Goal: Information Seeking & Learning: Learn about a topic

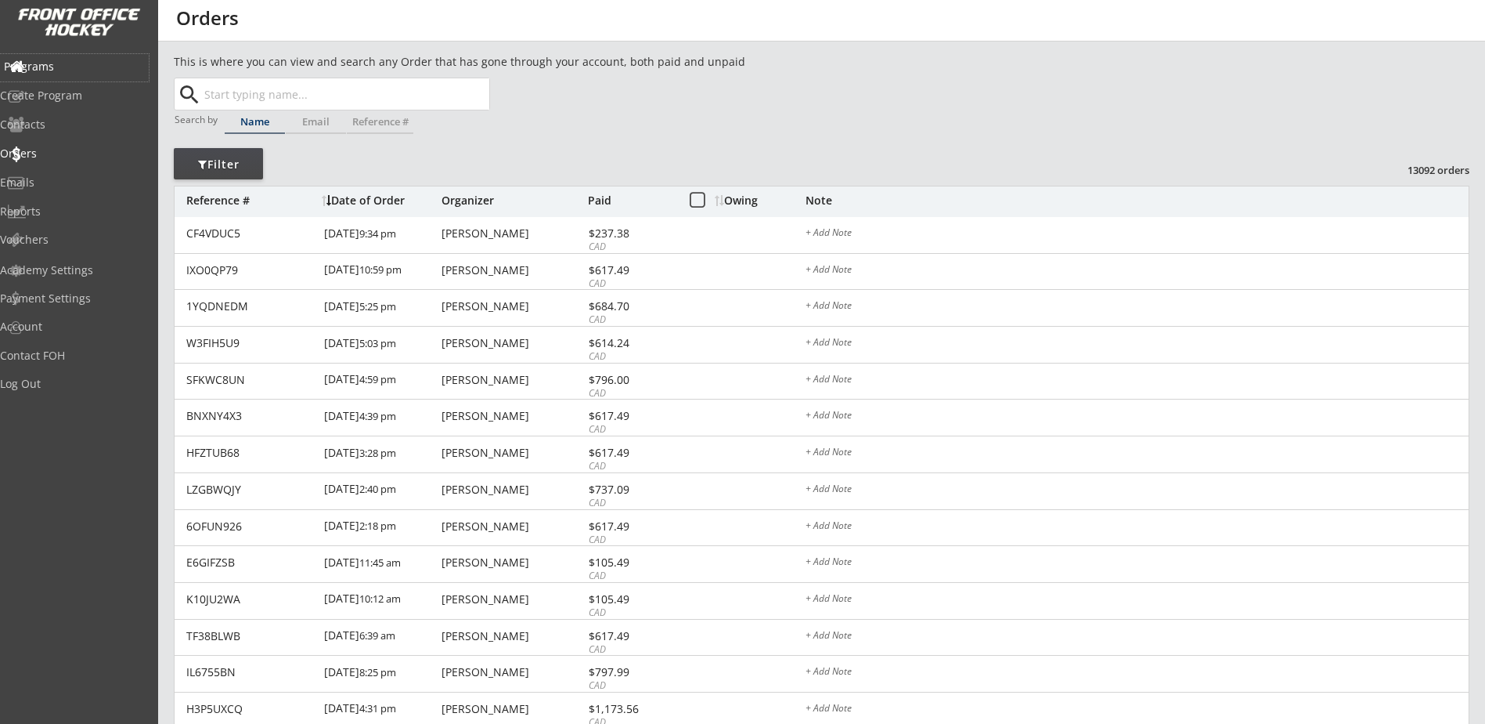
click at [63, 70] on div "Programs" at bounding box center [74, 66] width 141 height 11
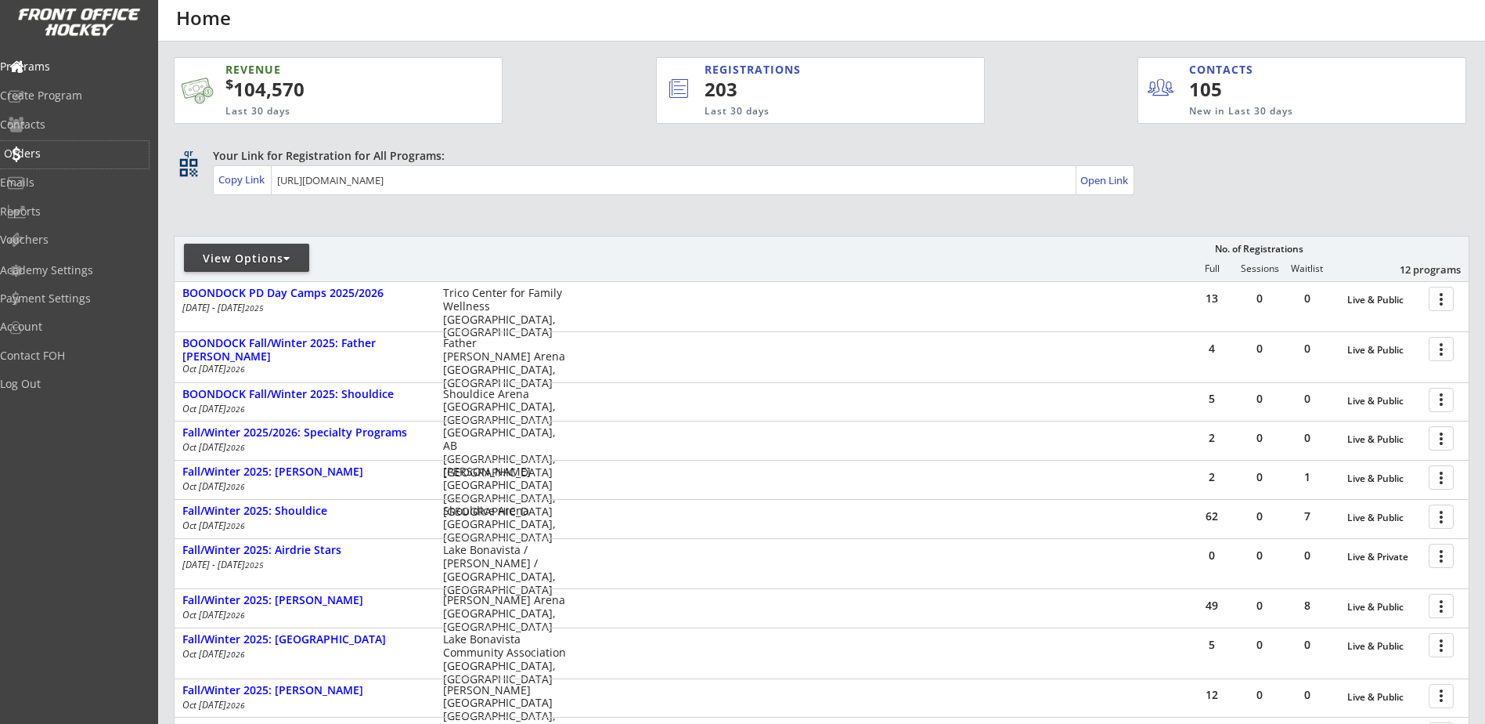
click at [55, 155] on div "Orders" at bounding box center [74, 153] width 141 height 11
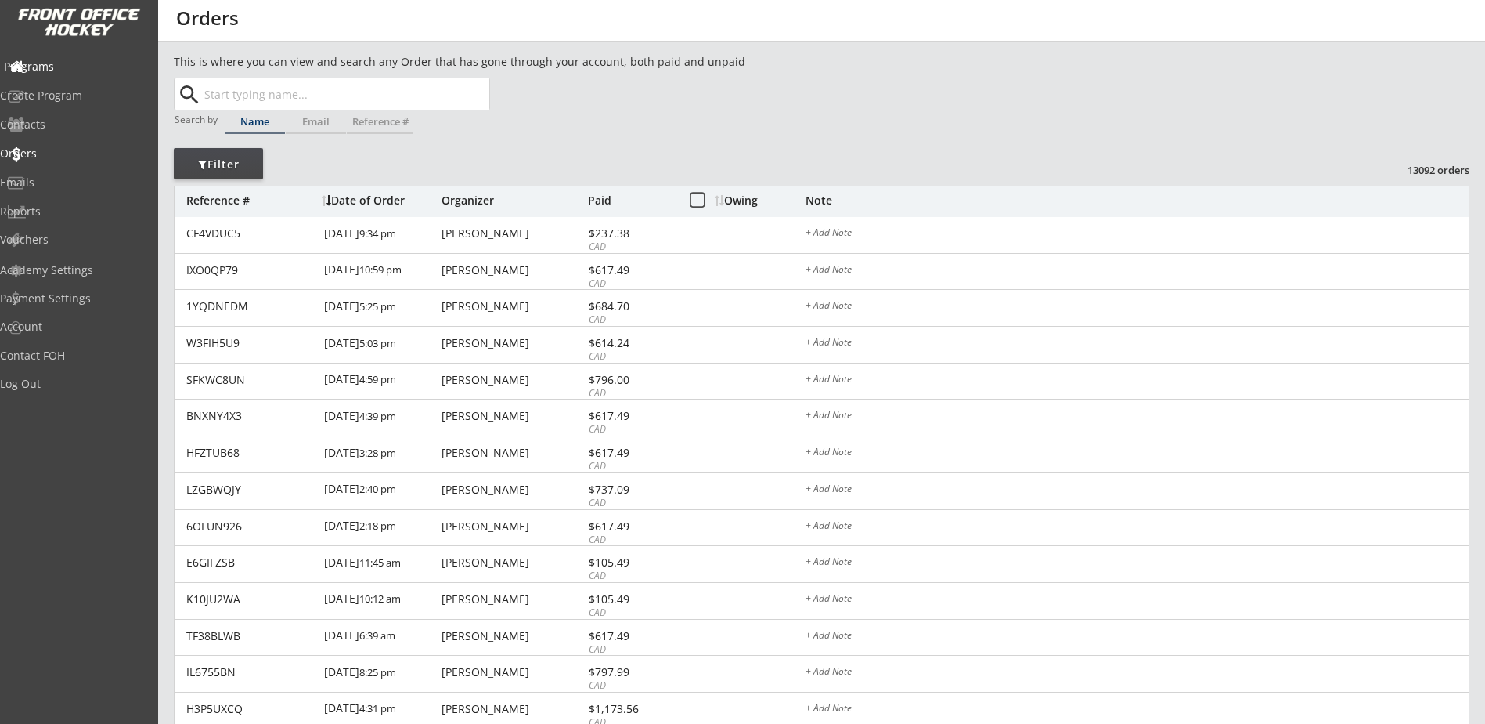
click at [56, 71] on div "Programs" at bounding box center [74, 66] width 141 height 11
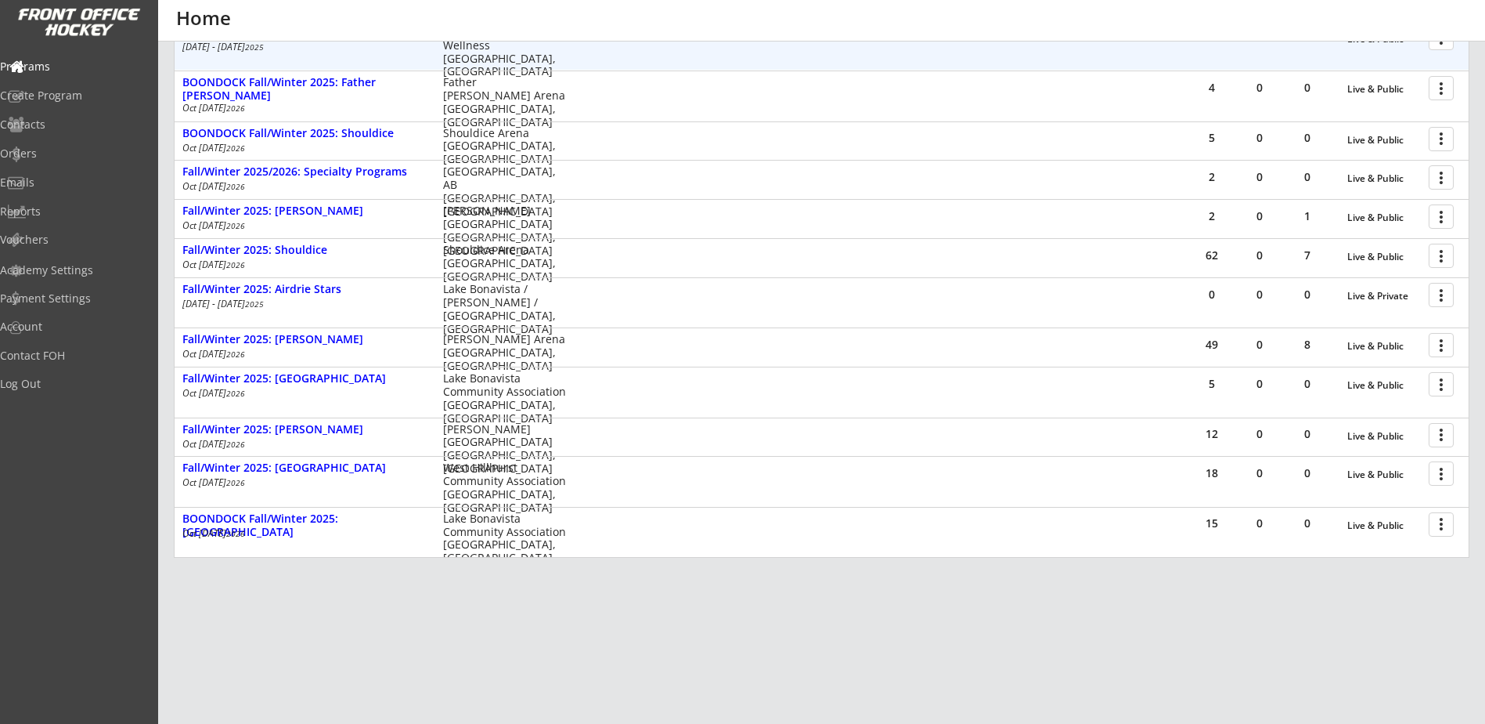
scroll to position [275, 0]
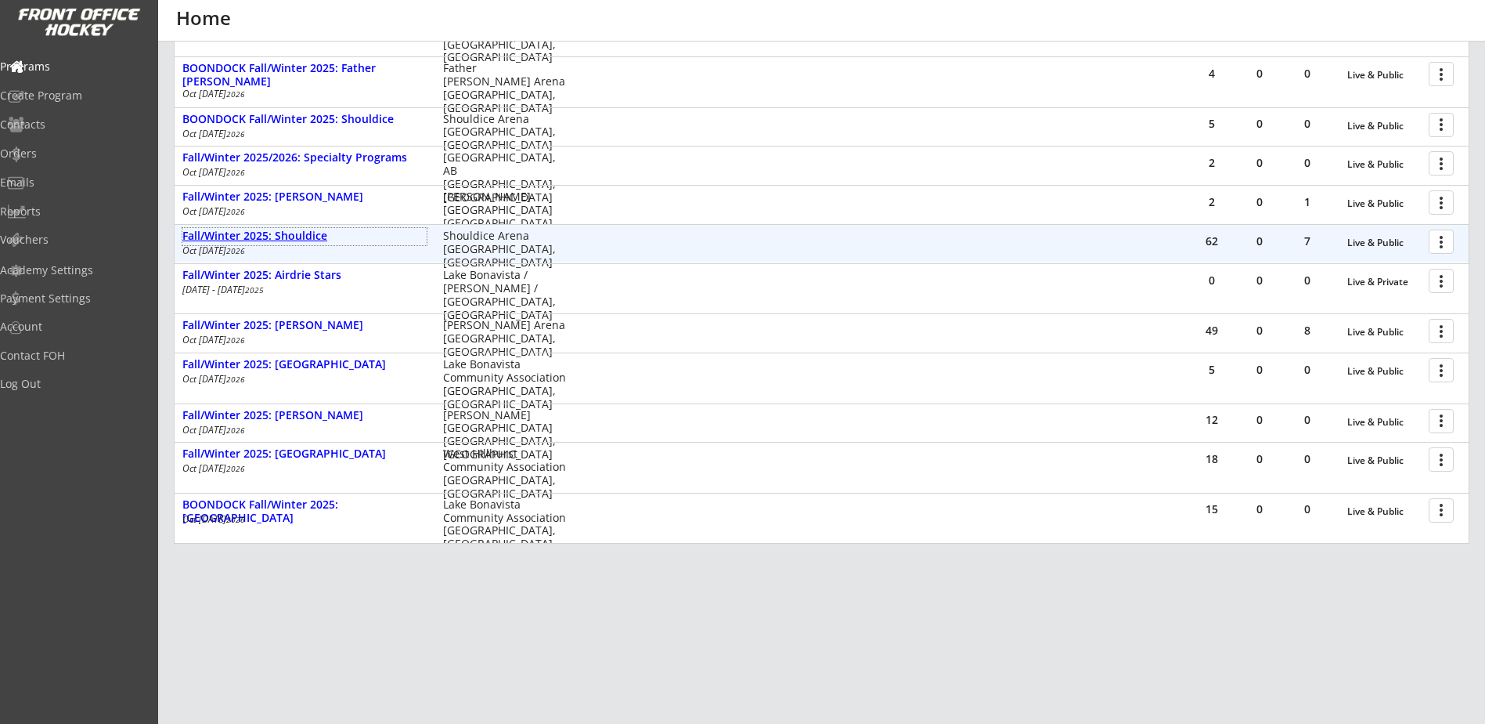
click at [316, 240] on div "Fall/Winter 2025: Shouldice" at bounding box center [304, 235] width 244 height 13
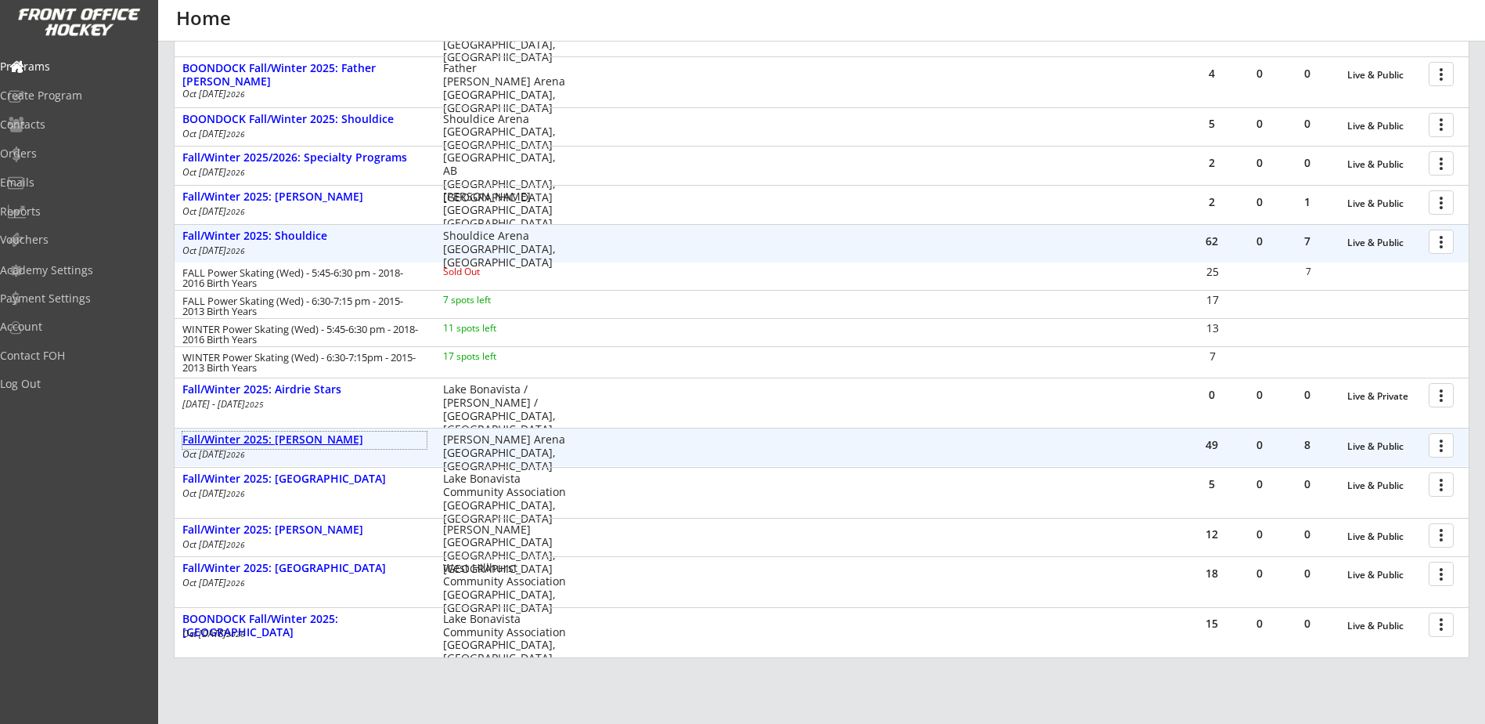
click at [340, 442] on div "Fall/Winter 2025: [PERSON_NAME]" at bounding box center [304, 439] width 244 height 13
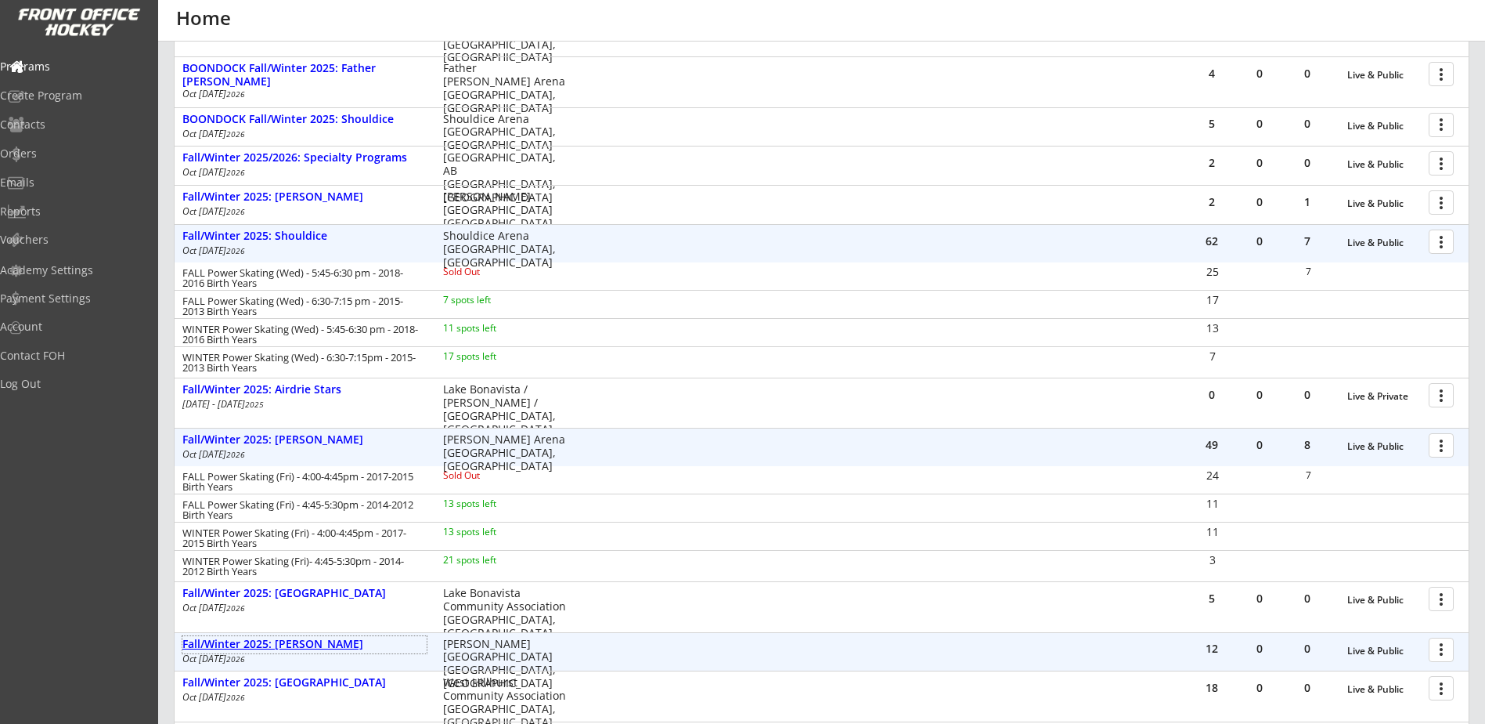
click at [314, 637] on div "Fall/Winter 2025: [PERSON_NAME]" at bounding box center [304, 643] width 244 height 13
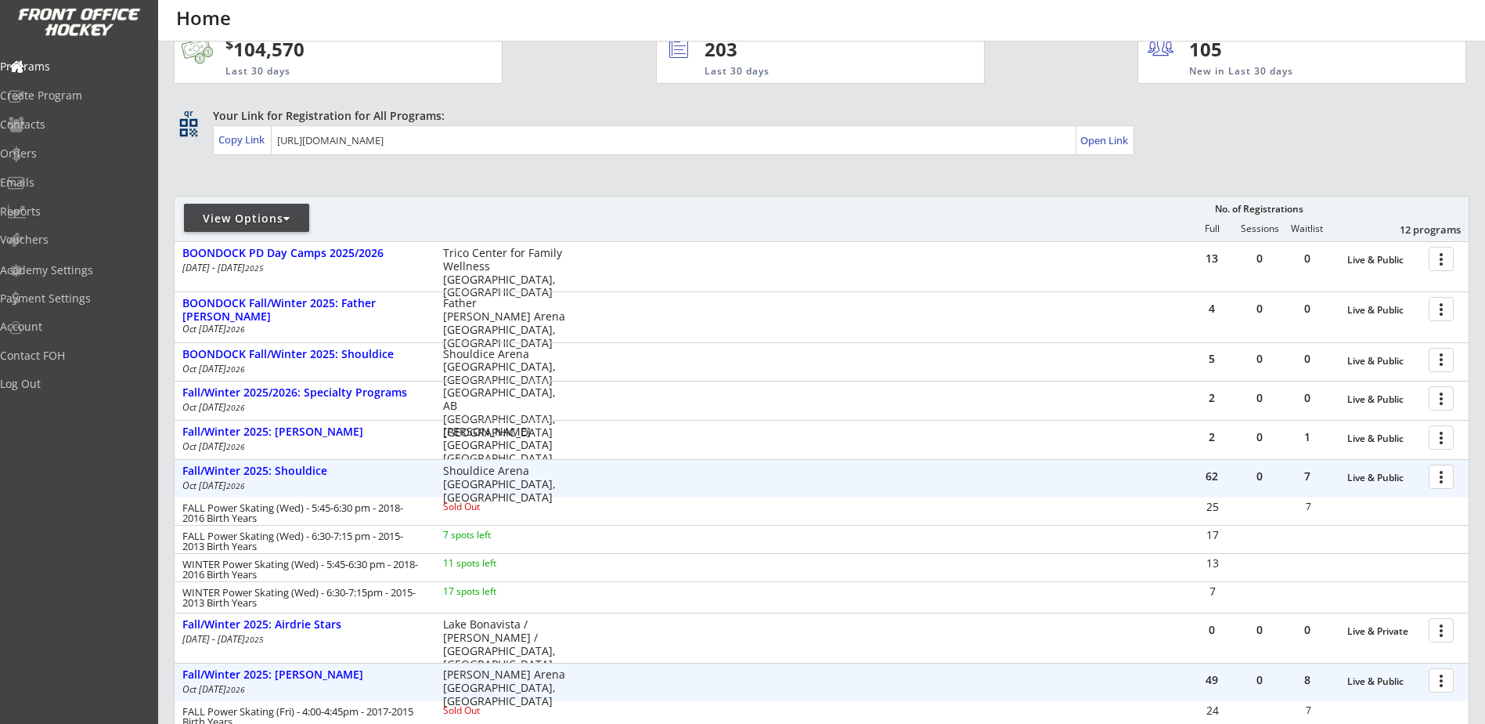
scroll to position [0, 0]
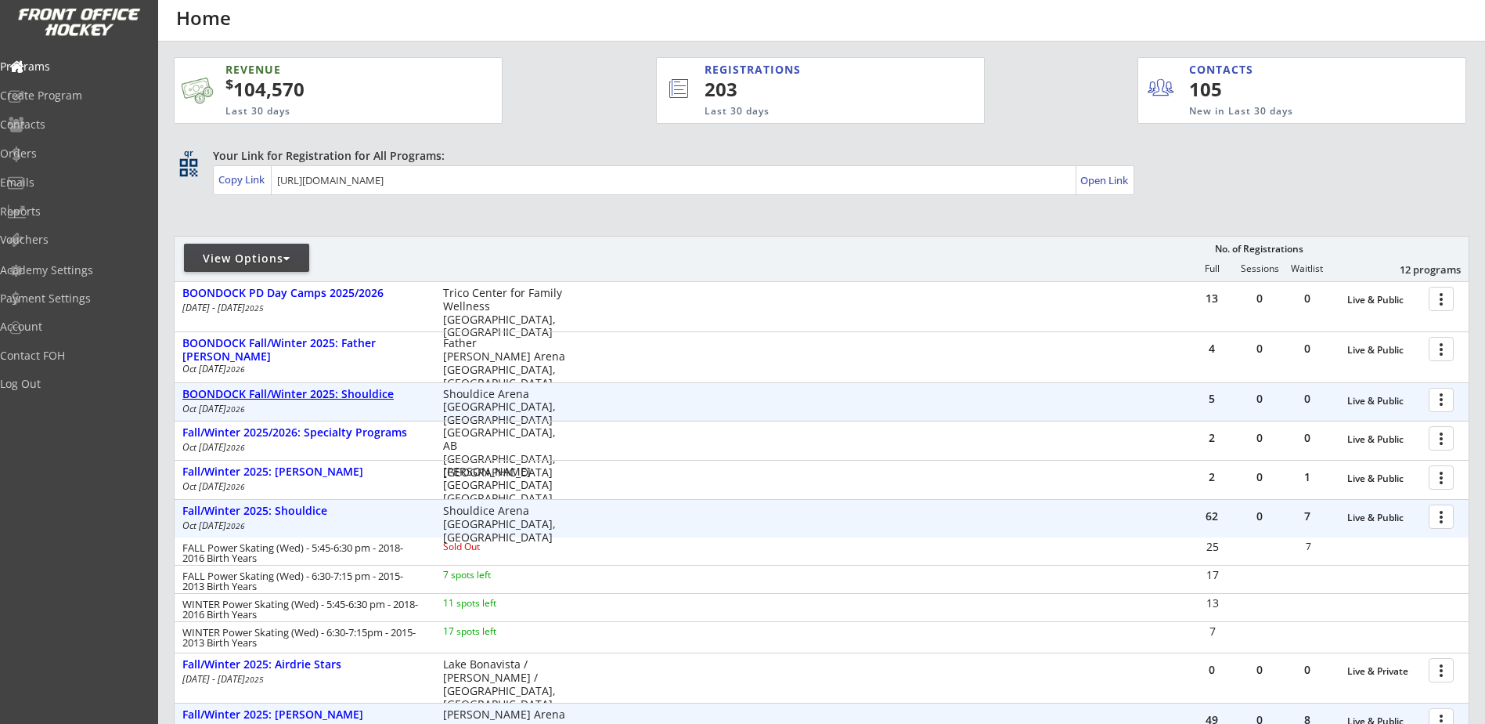
click at [341, 392] on div "BOONDOCK Fall/Winter 2025: Shouldice" at bounding box center [304, 394] width 244 height 13
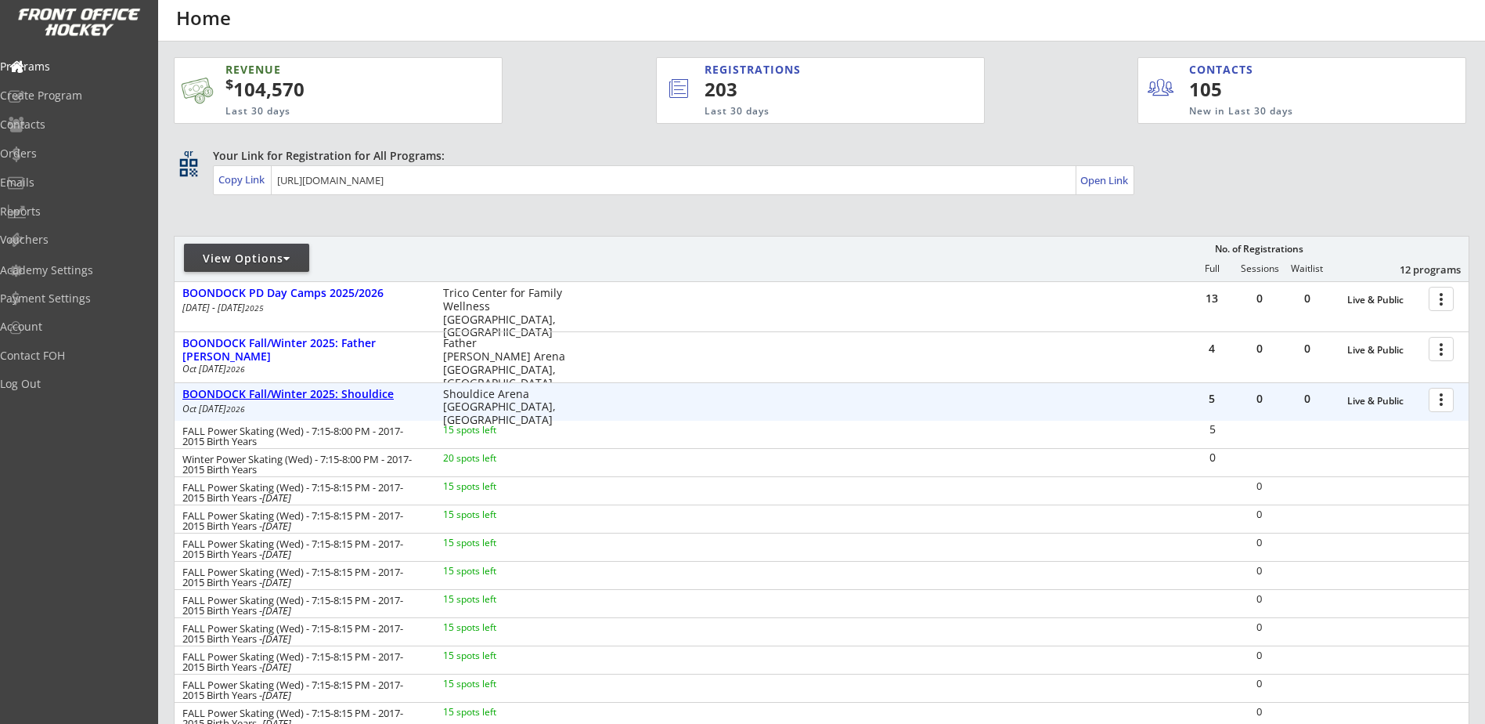
click at [342, 394] on div "BOONDOCK Fall/Winter 2025: Shouldice" at bounding box center [304, 394] width 244 height 13
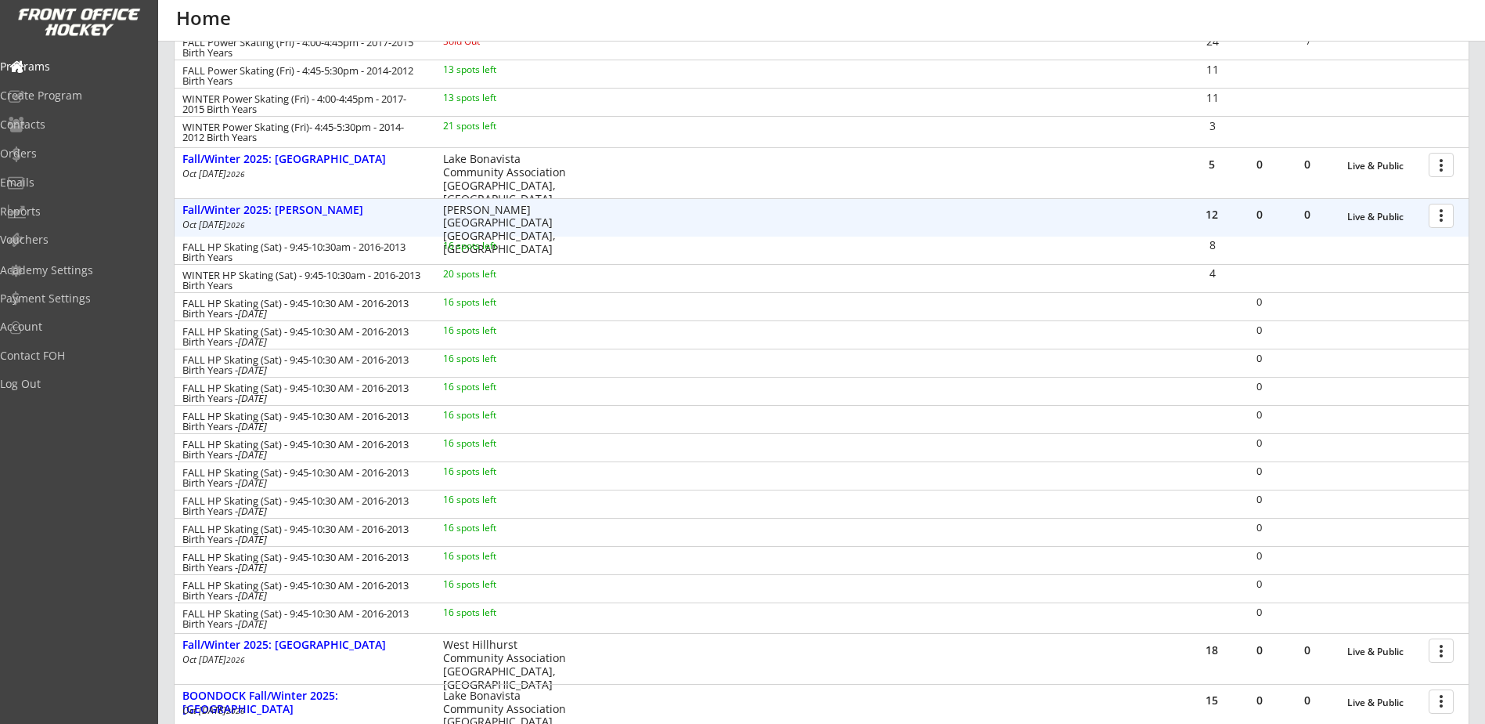
scroll to position [900, 0]
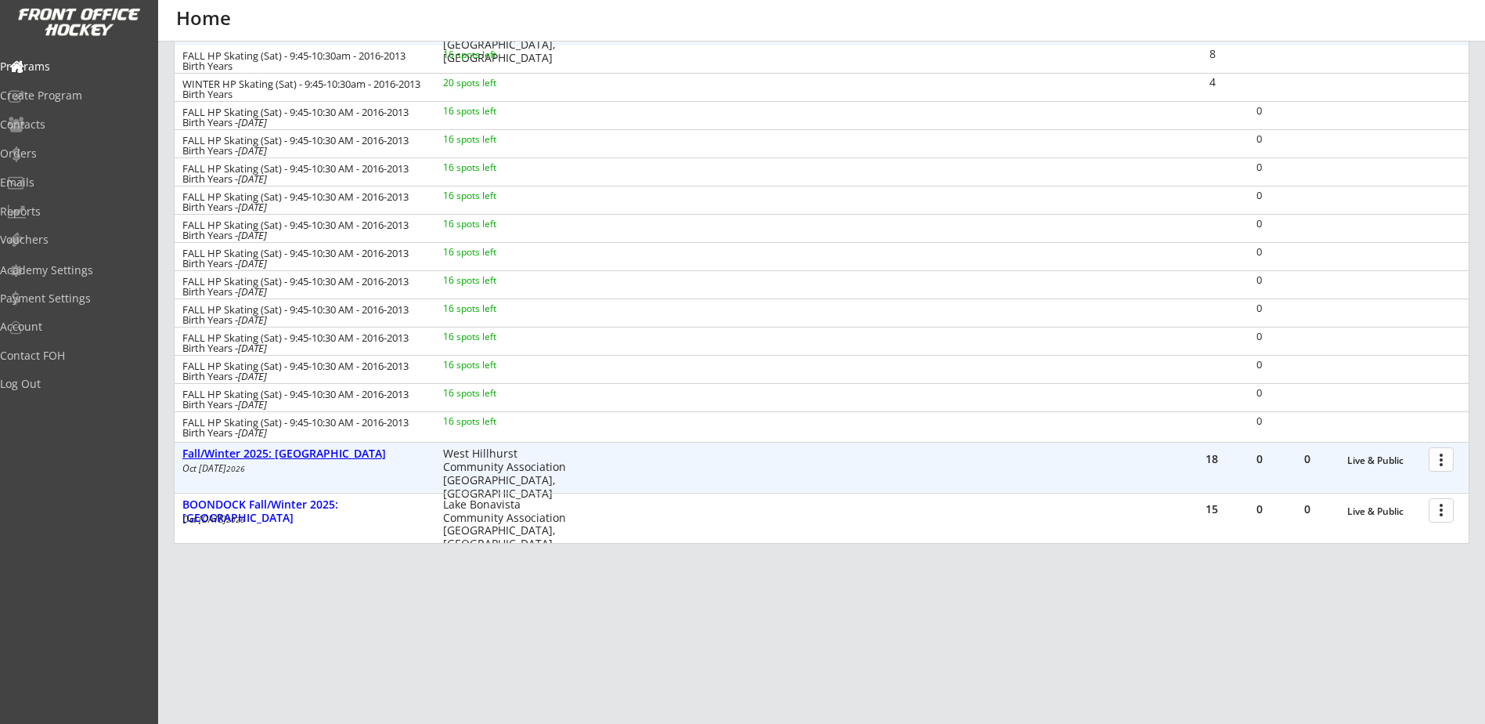
click at [337, 451] on div "Fall/Winter 2025: [GEOGRAPHIC_DATA]" at bounding box center [304, 453] width 244 height 13
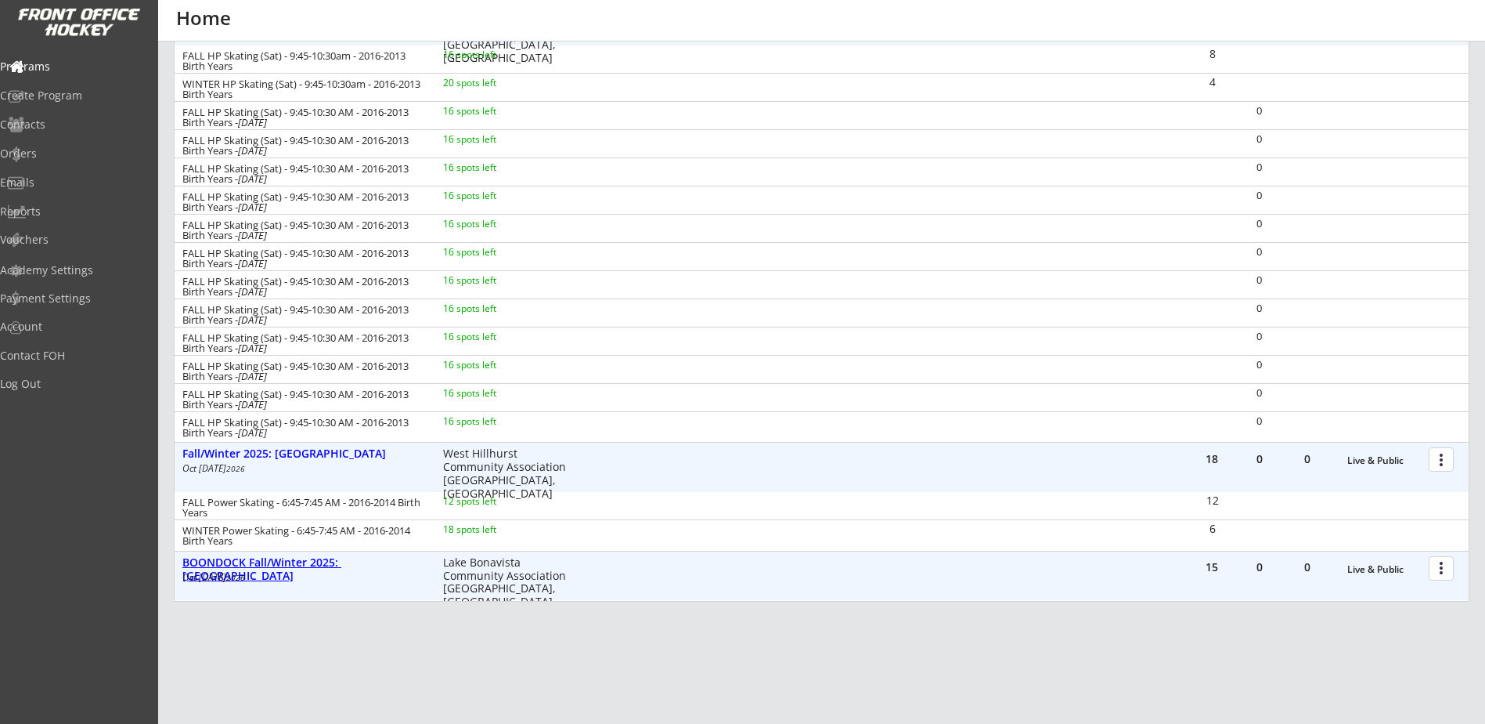
click at [352, 562] on div "BOONDOCK Fall/Winter 2025: [GEOGRAPHIC_DATA]" at bounding box center [304, 569] width 244 height 27
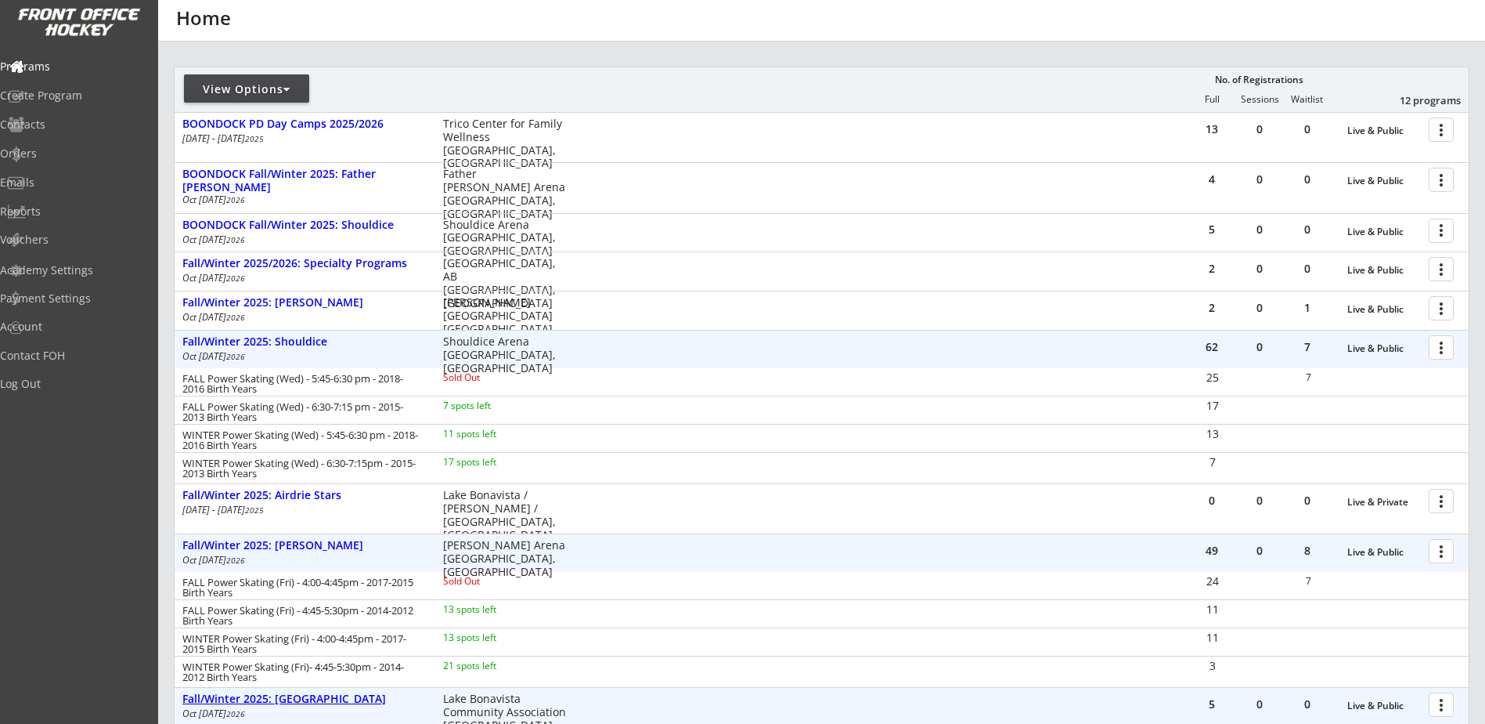
scroll to position [0, 0]
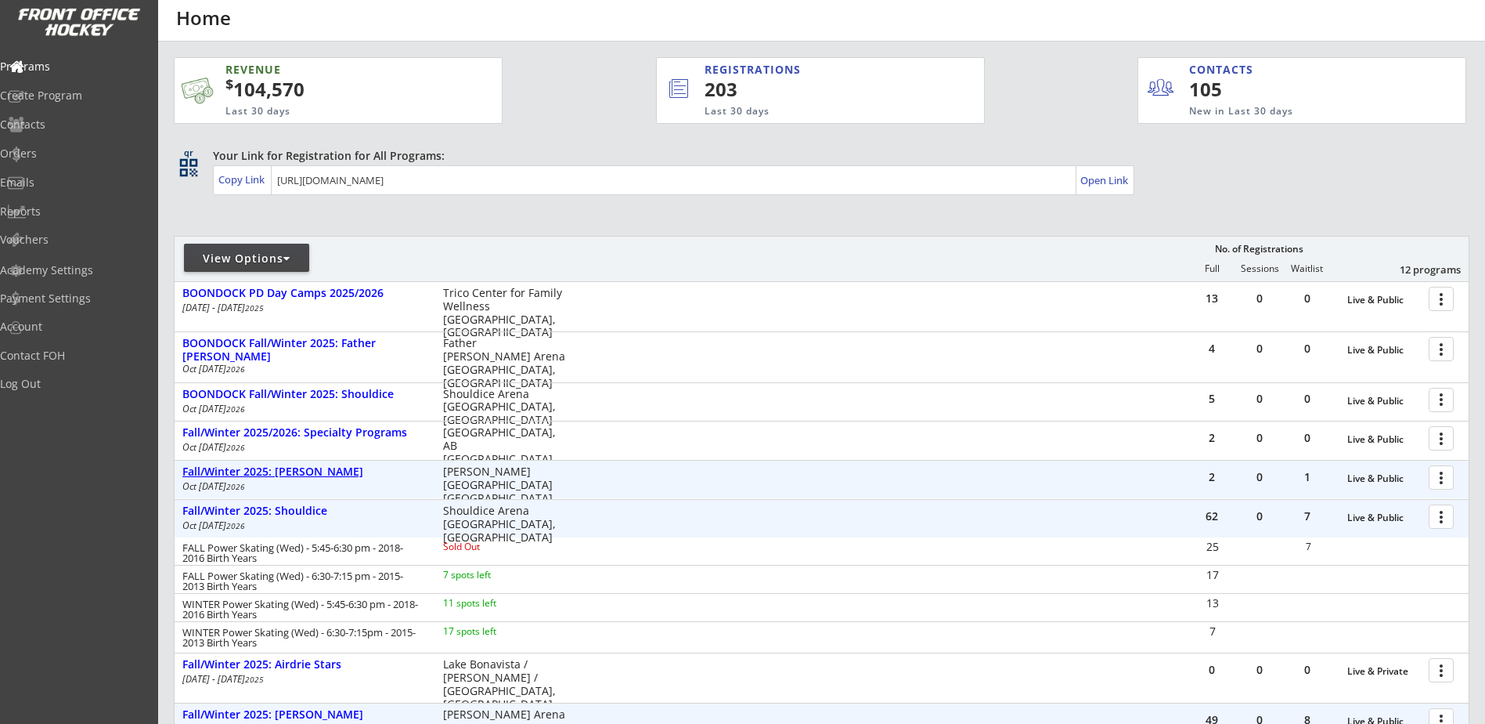
click at [320, 475] on div "Fall/Winter 2025: [PERSON_NAME]" at bounding box center [304, 471] width 244 height 13
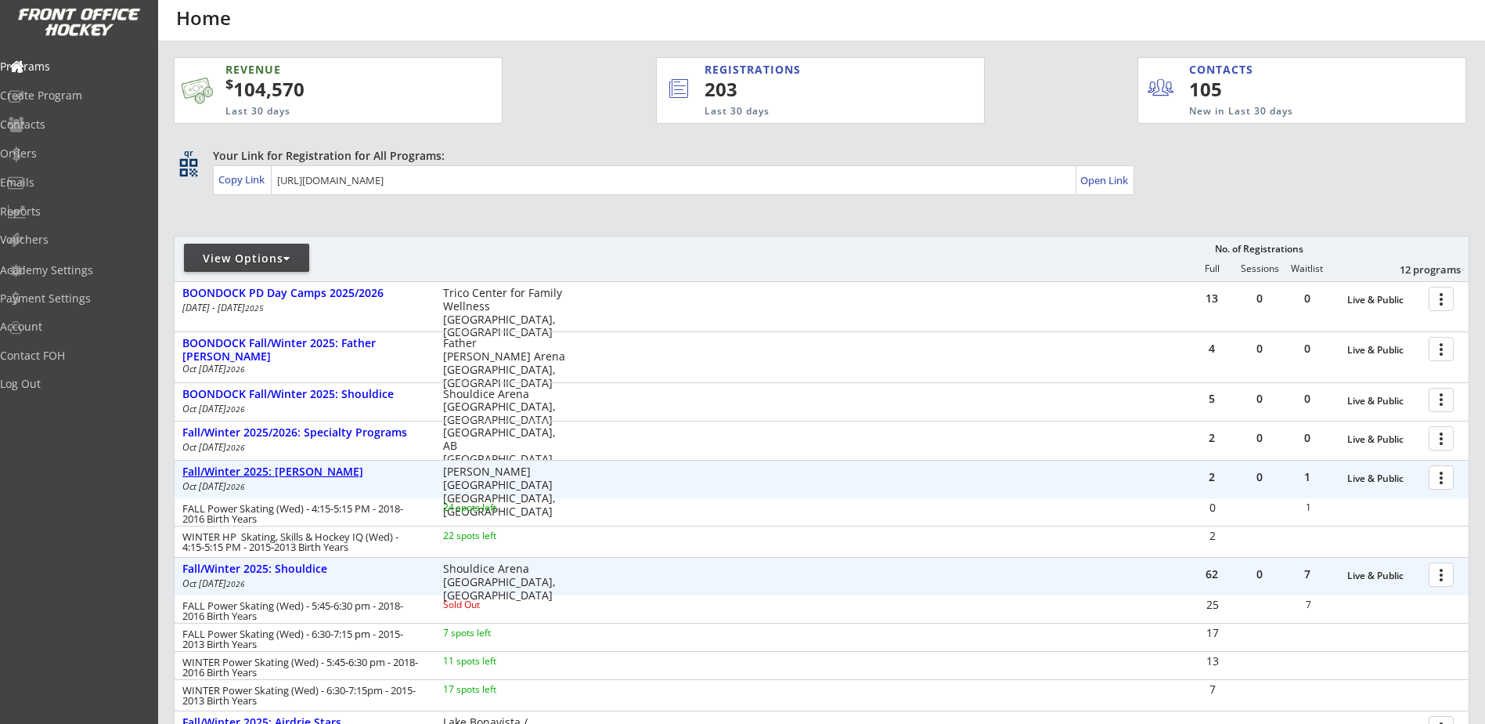
click at [317, 471] on div "Fall/Winter 2025: [PERSON_NAME]" at bounding box center [304, 471] width 244 height 13
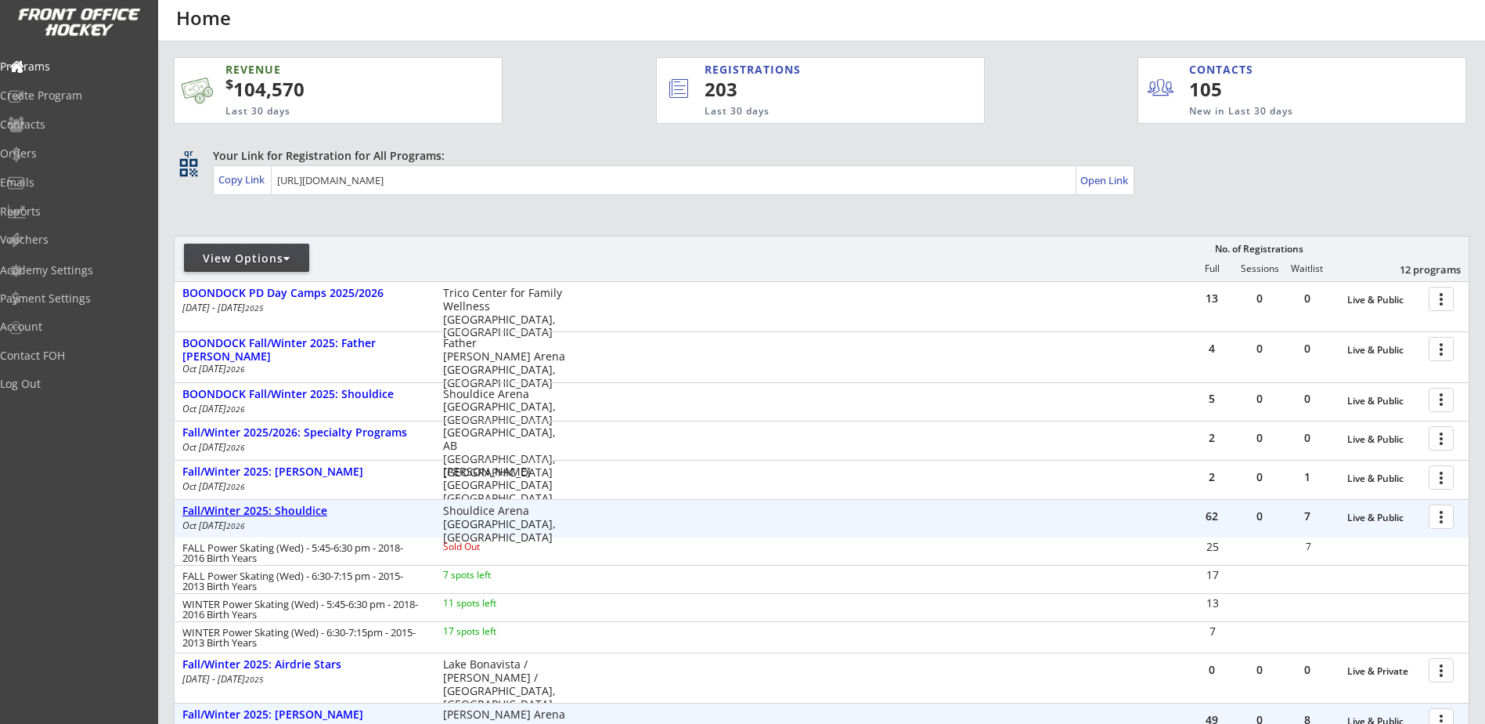
click at [311, 511] on div "Fall/Winter 2025: Shouldice" at bounding box center [304, 510] width 244 height 13
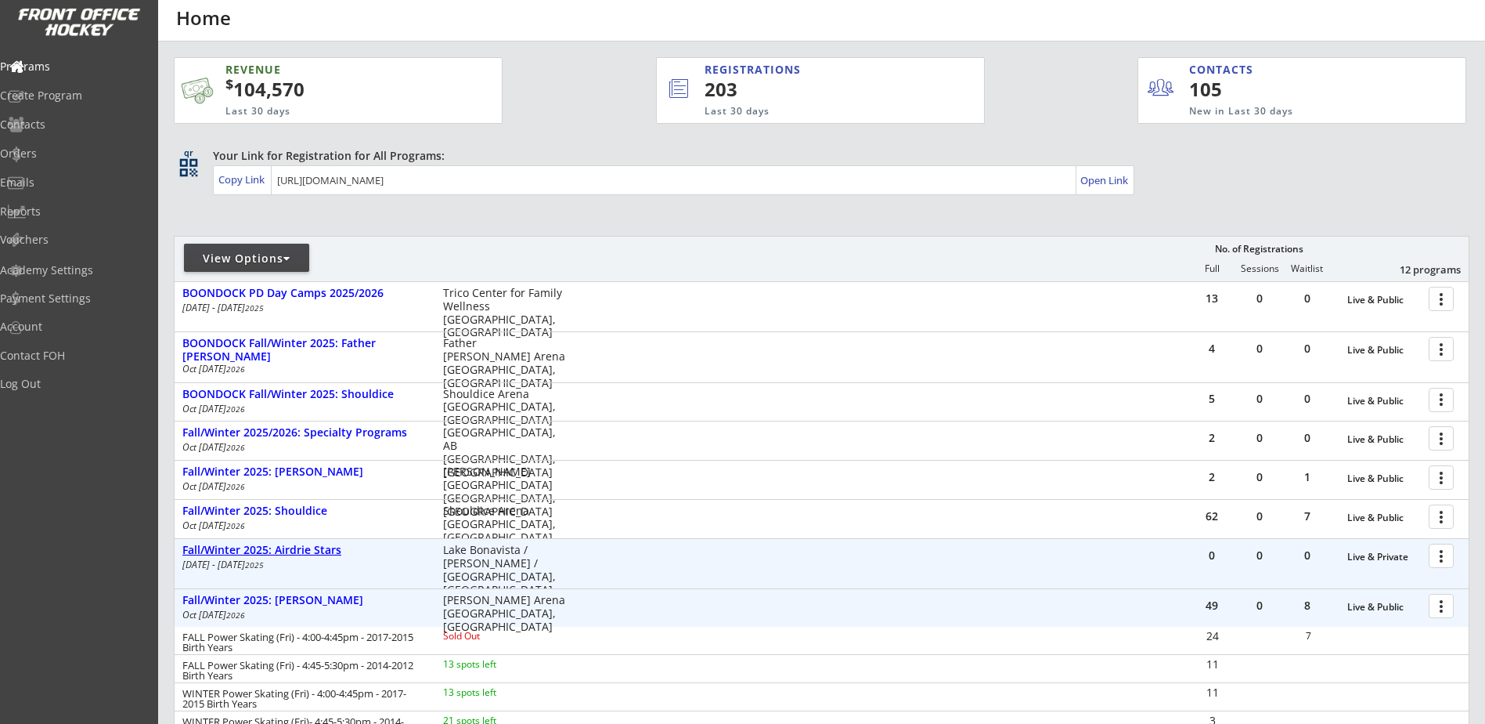
click at [316, 551] on div "Fall/Winter 2025: Airdrie Stars" at bounding box center [304, 549] width 244 height 13
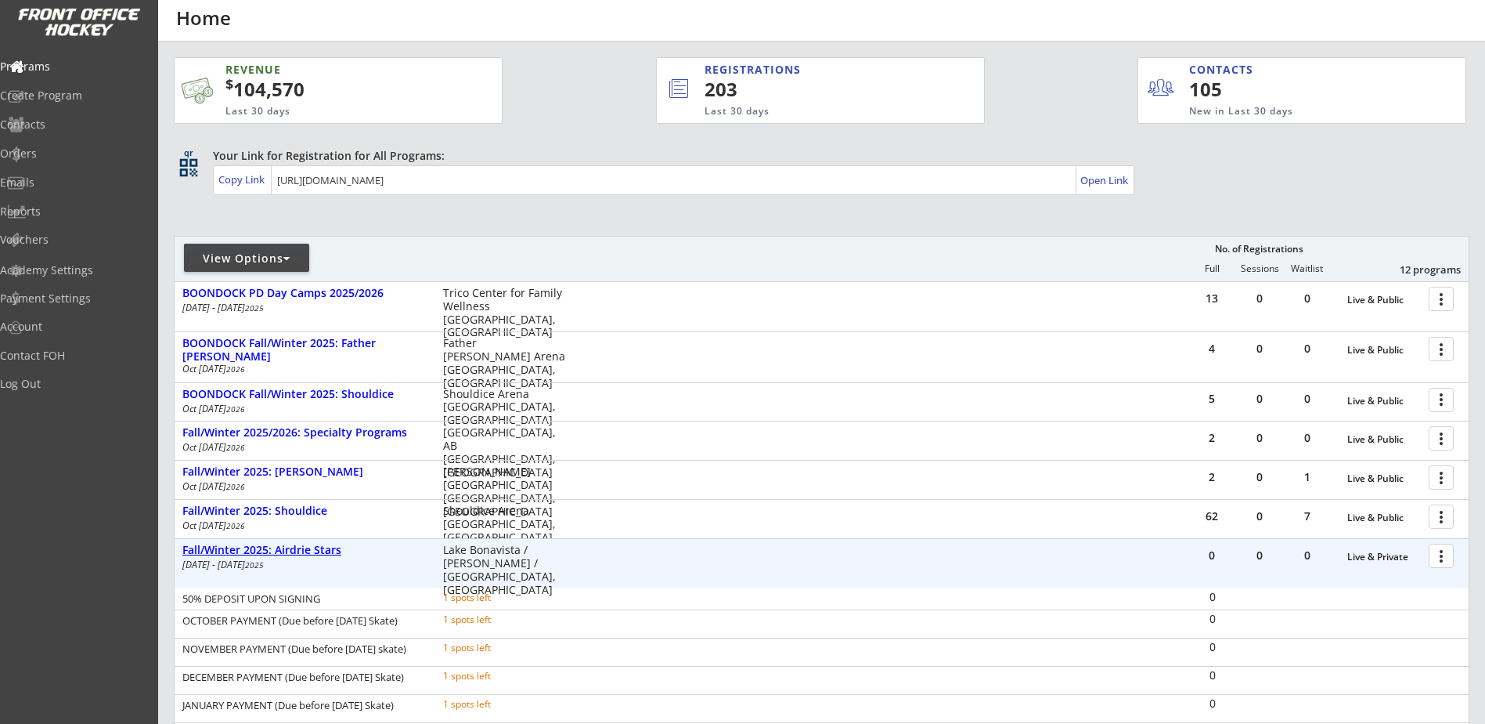
click at [316, 551] on div "Fall/Winter 2025: Airdrie Stars" at bounding box center [304, 549] width 244 height 13
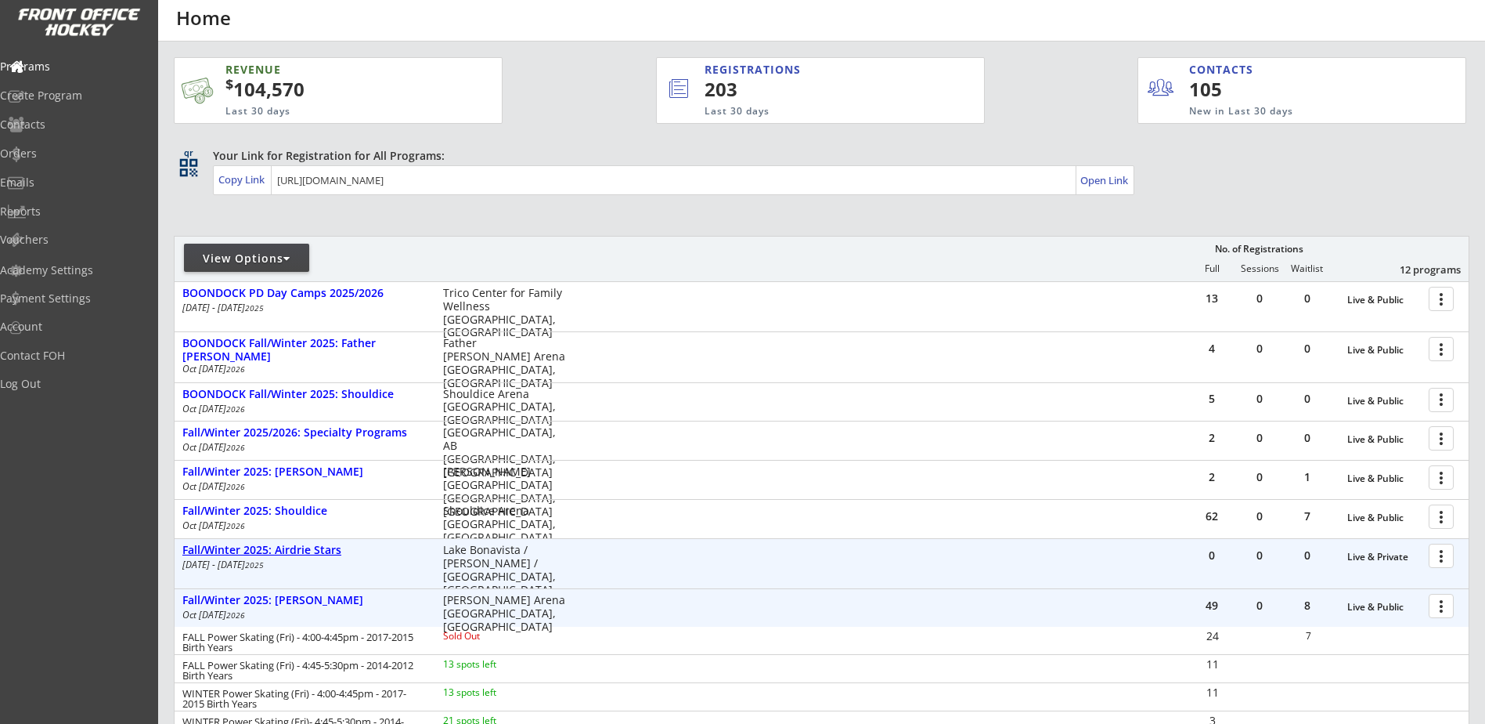
click at [323, 549] on div "Fall/Winter 2025: Airdrie Stars" at bounding box center [304, 549] width 244 height 13
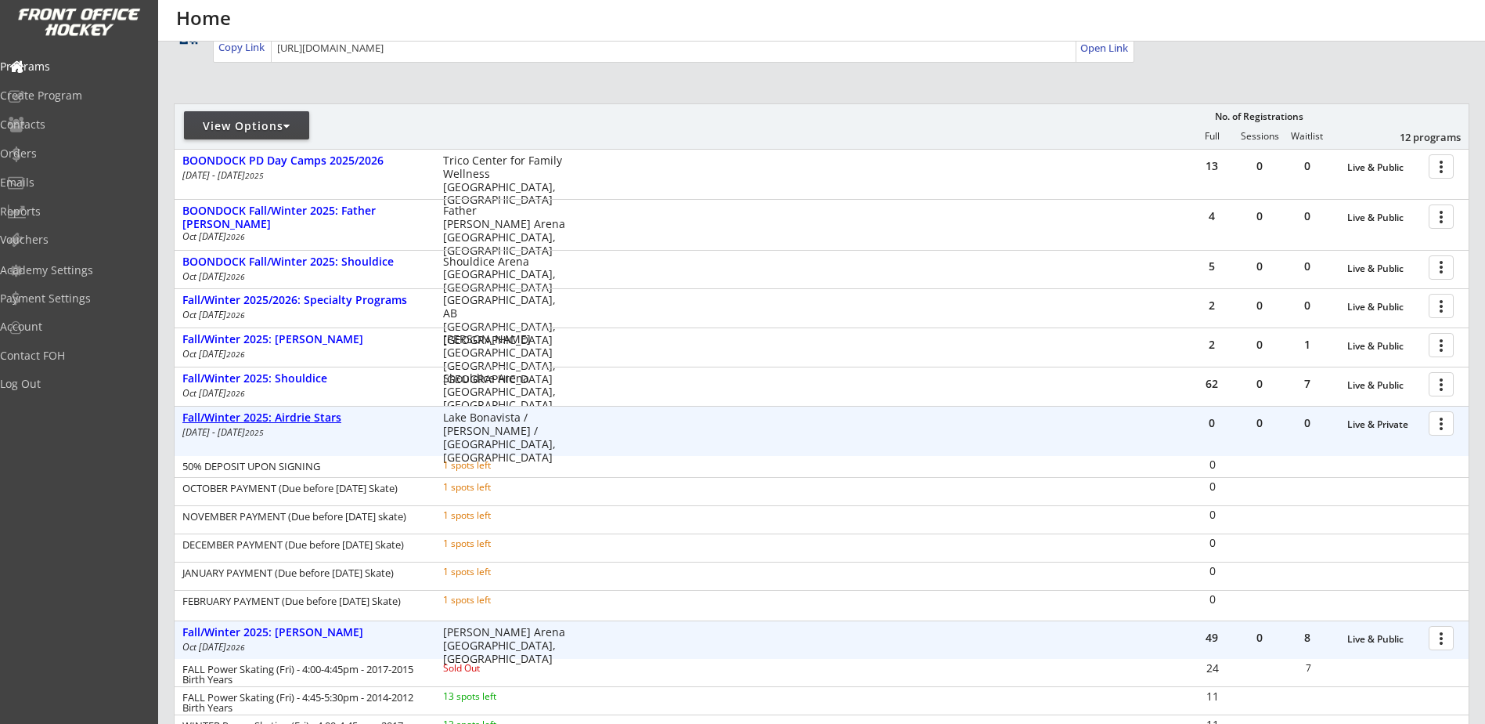
scroll to position [182, 0]
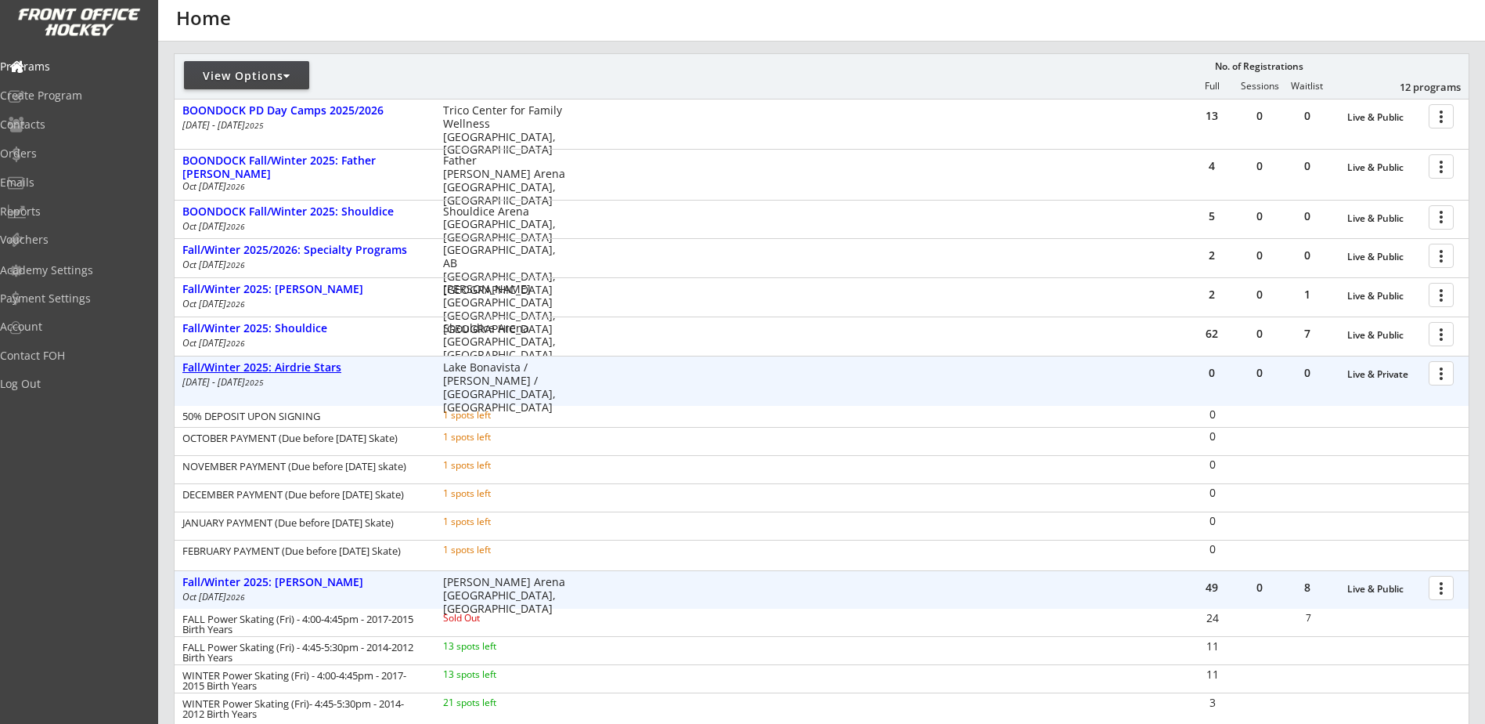
click at [316, 364] on div "Fall/Winter 2025: Airdrie Stars" at bounding box center [304, 367] width 244 height 13
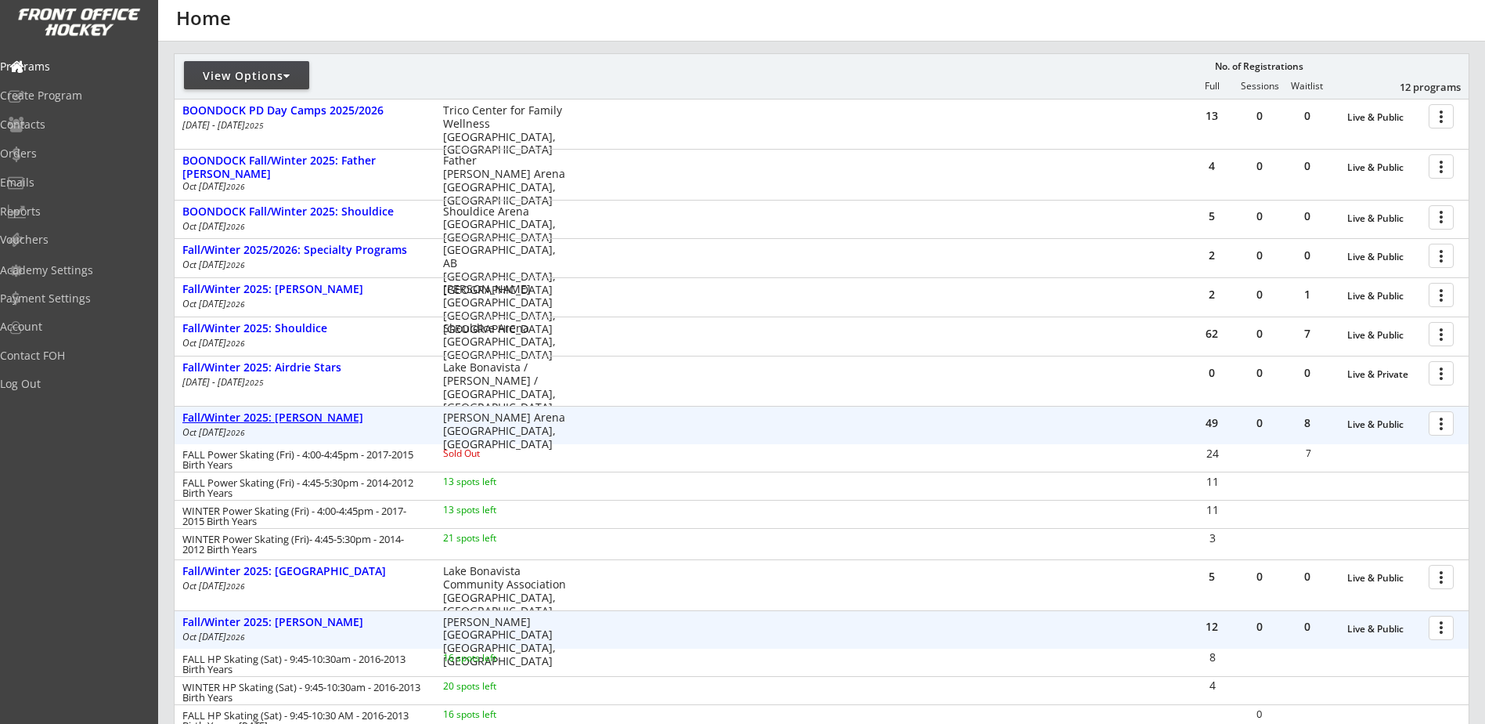
click at [318, 419] on div "Fall/Winter 2025: [PERSON_NAME]" at bounding box center [304, 417] width 244 height 13
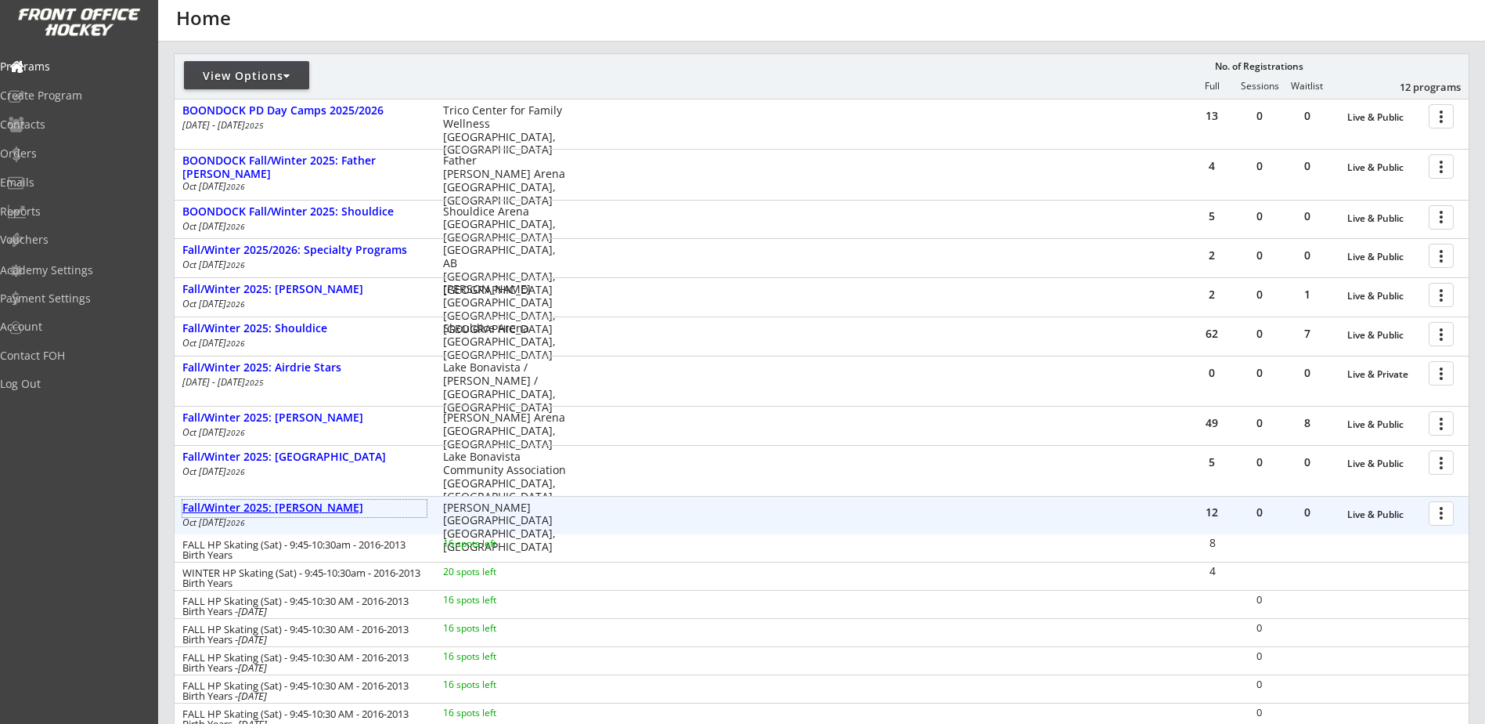
click at [319, 508] on div "Fall/Winter 2025: [PERSON_NAME]" at bounding box center [304, 507] width 244 height 13
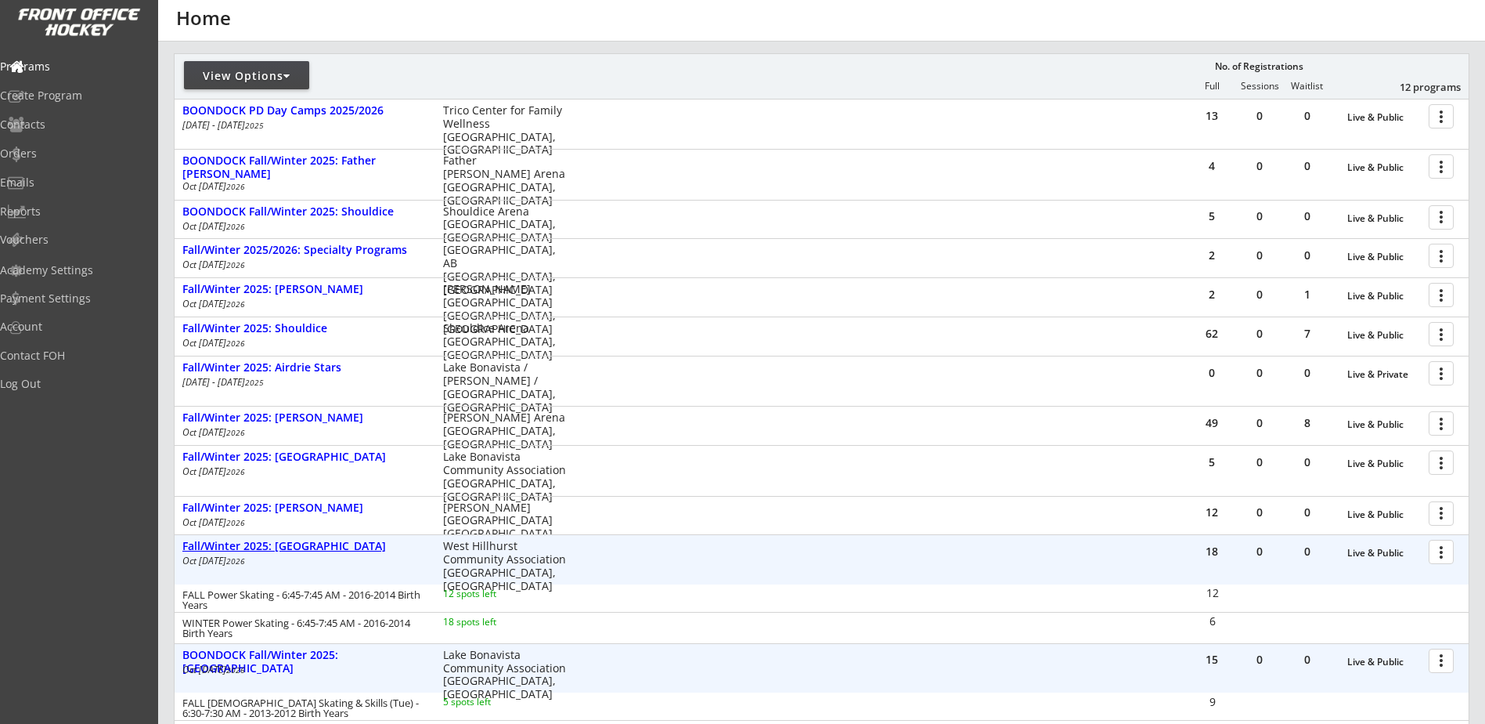
click at [319, 547] on div "Fall/Winter 2025: [GEOGRAPHIC_DATA]" at bounding box center [304, 546] width 244 height 13
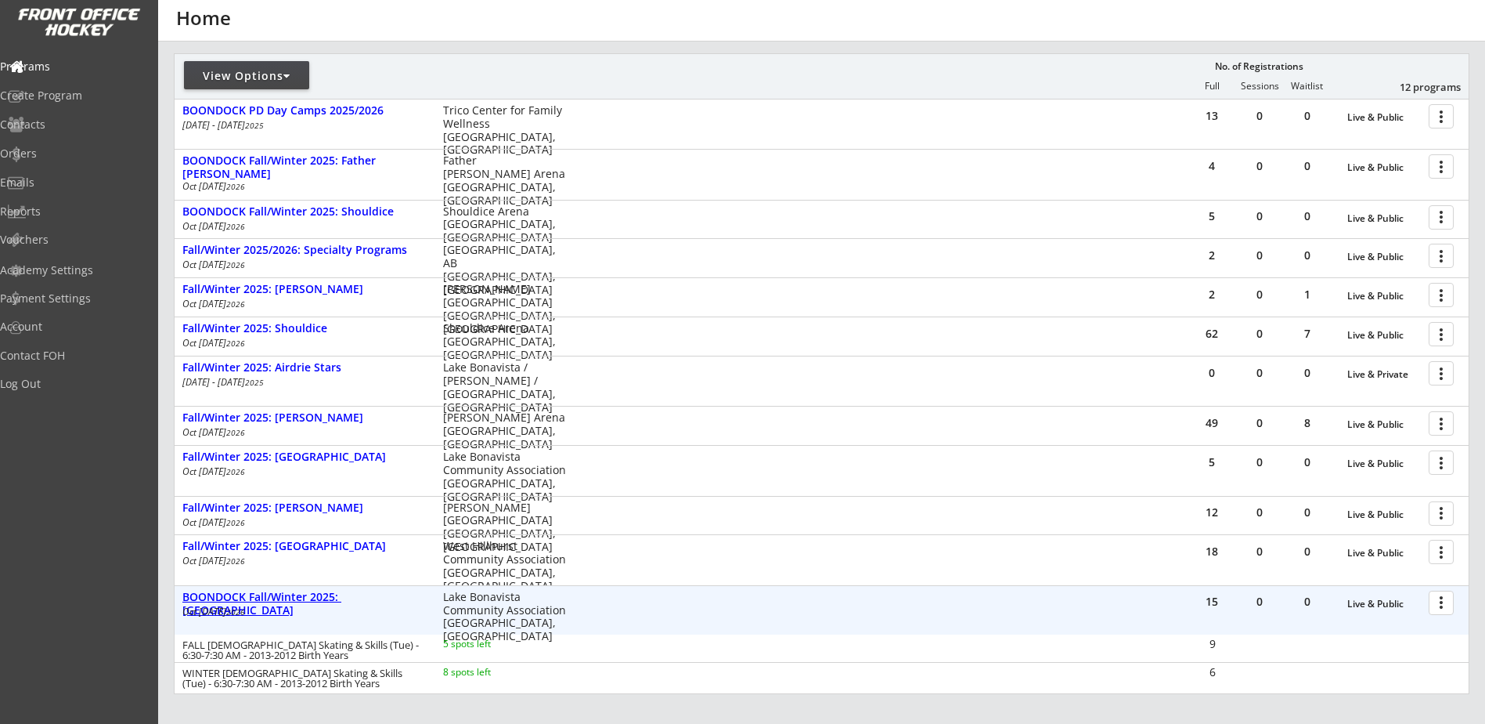
click at [322, 595] on div "BOONDOCK Fall/Winter 2025: [GEOGRAPHIC_DATA]" at bounding box center [304, 603] width 244 height 27
